Goal: Download file/media

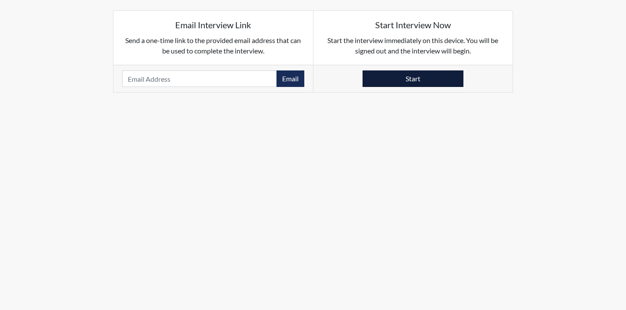
click at [384, 79] on button "Start" at bounding box center [413, 78] width 101 height 17
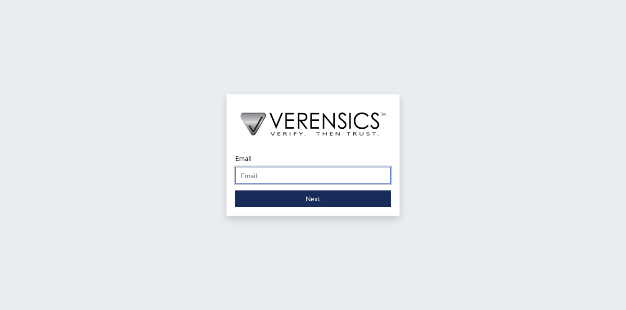
click at [280, 174] on input "Email" at bounding box center [313, 175] width 156 height 17
type input "[EMAIL_ADDRESS][PERSON_NAME][DOMAIN_NAME]"
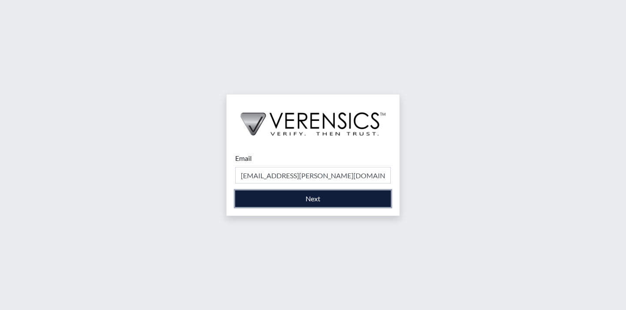
click at [285, 201] on button "Next" at bounding box center [313, 198] width 156 height 17
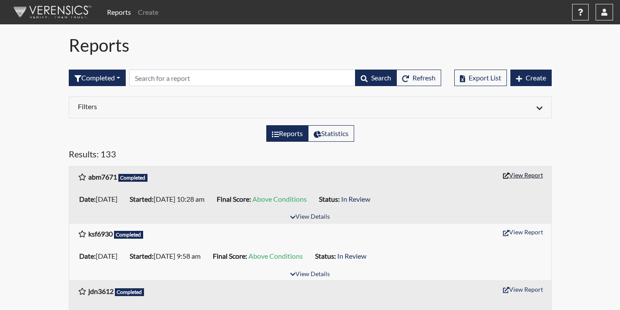
click at [515, 172] on button "View Report" at bounding box center [523, 174] width 48 height 13
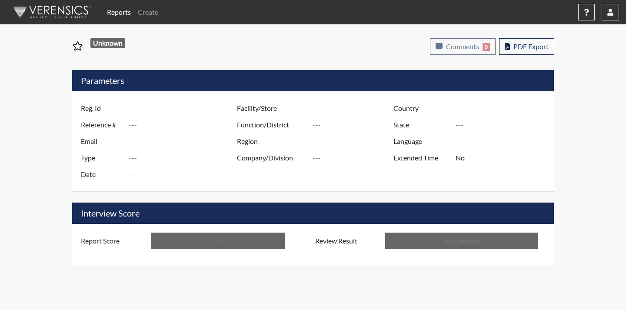
type input "abm7671"
type input "51431"
type input "---"
type input "Corrections Pre-Employment"
type input "Sep 23, 2025"
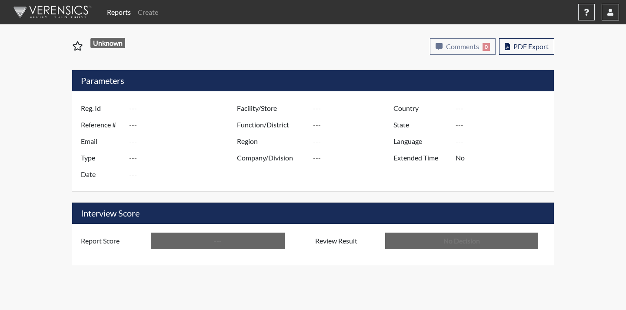
type input "Coastal SP"
type input "[GEOGRAPHIC_DATA]"
type input "[US_STATE]"
type input "English"
type input "Above Conditions"
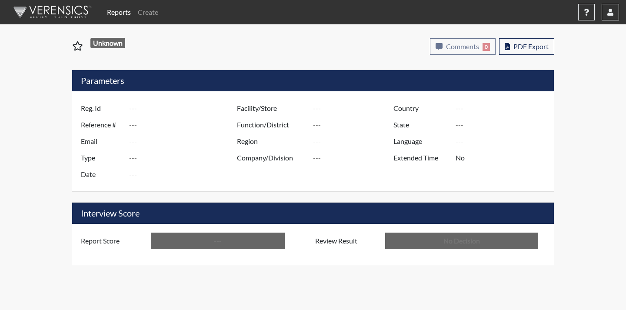
type input "In Review"
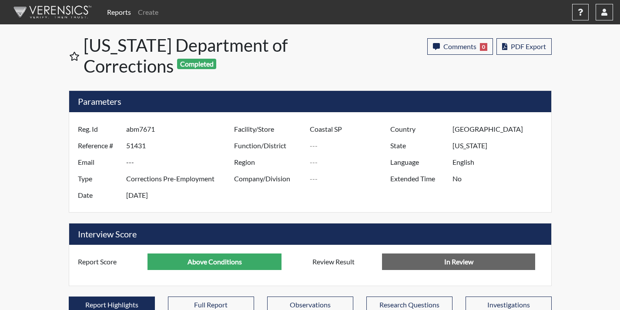
scroll to position [144, 361]
click at [542, 52] on button "PDF Export" at bounding box center [523, 46] width 55 height 17
